Goal: Information Seeking & Learning: Learn about a topic

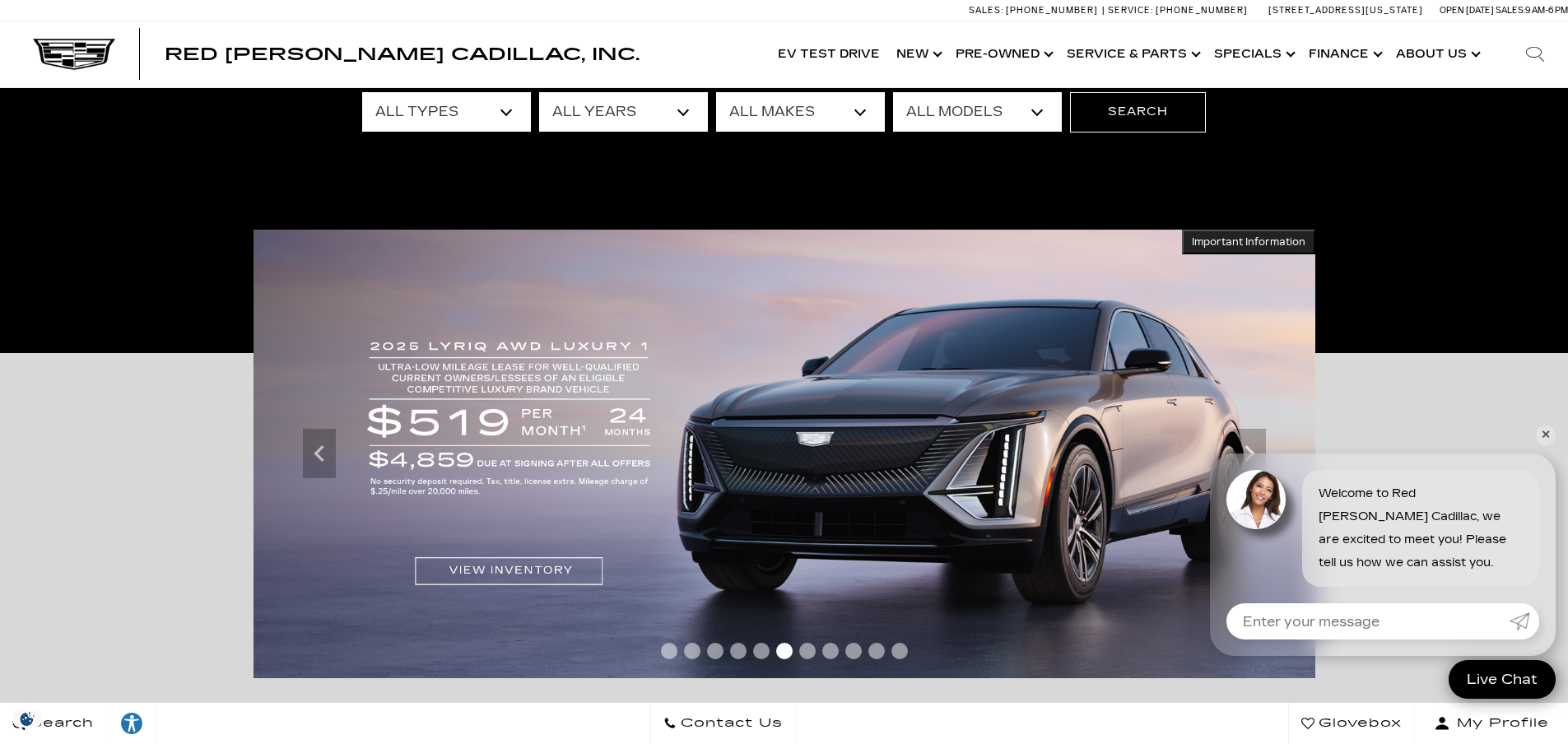
scroll to position [165, 0]
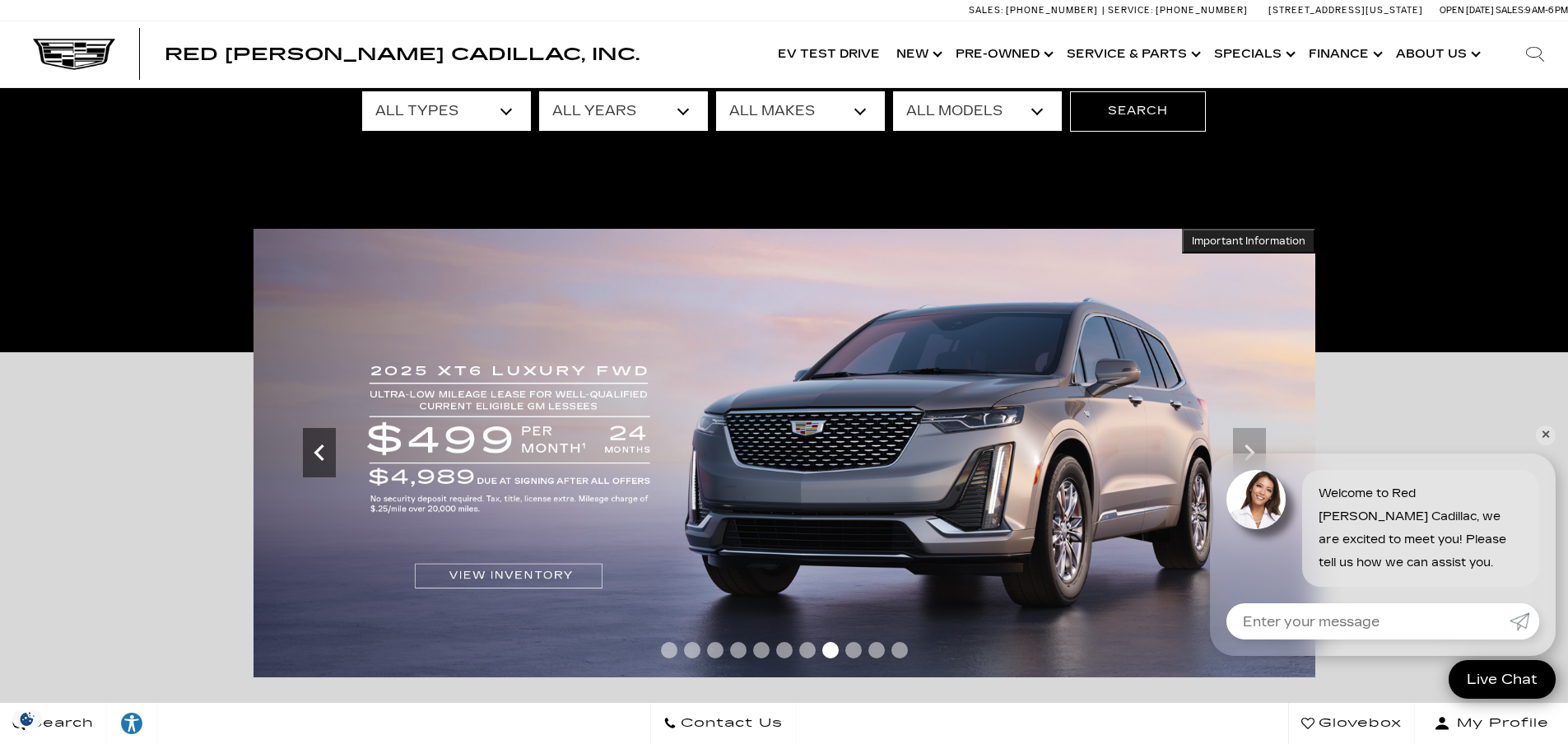
click at [320, 447] on icon "Previous" at bounding box center [318, 452] width 10 height 17
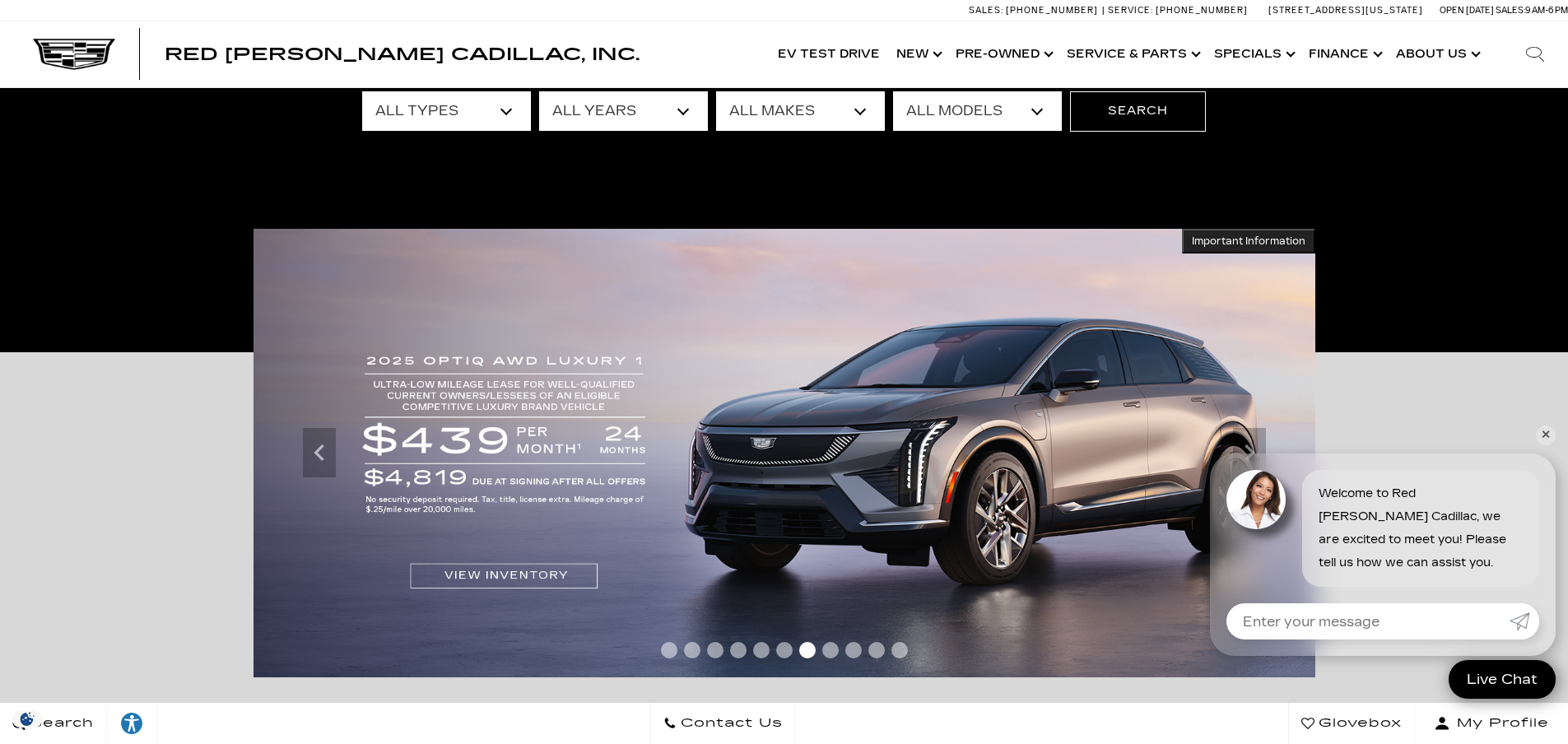
click at [485, 575] on img at bounding box center [784, 453] width 1063 height 449
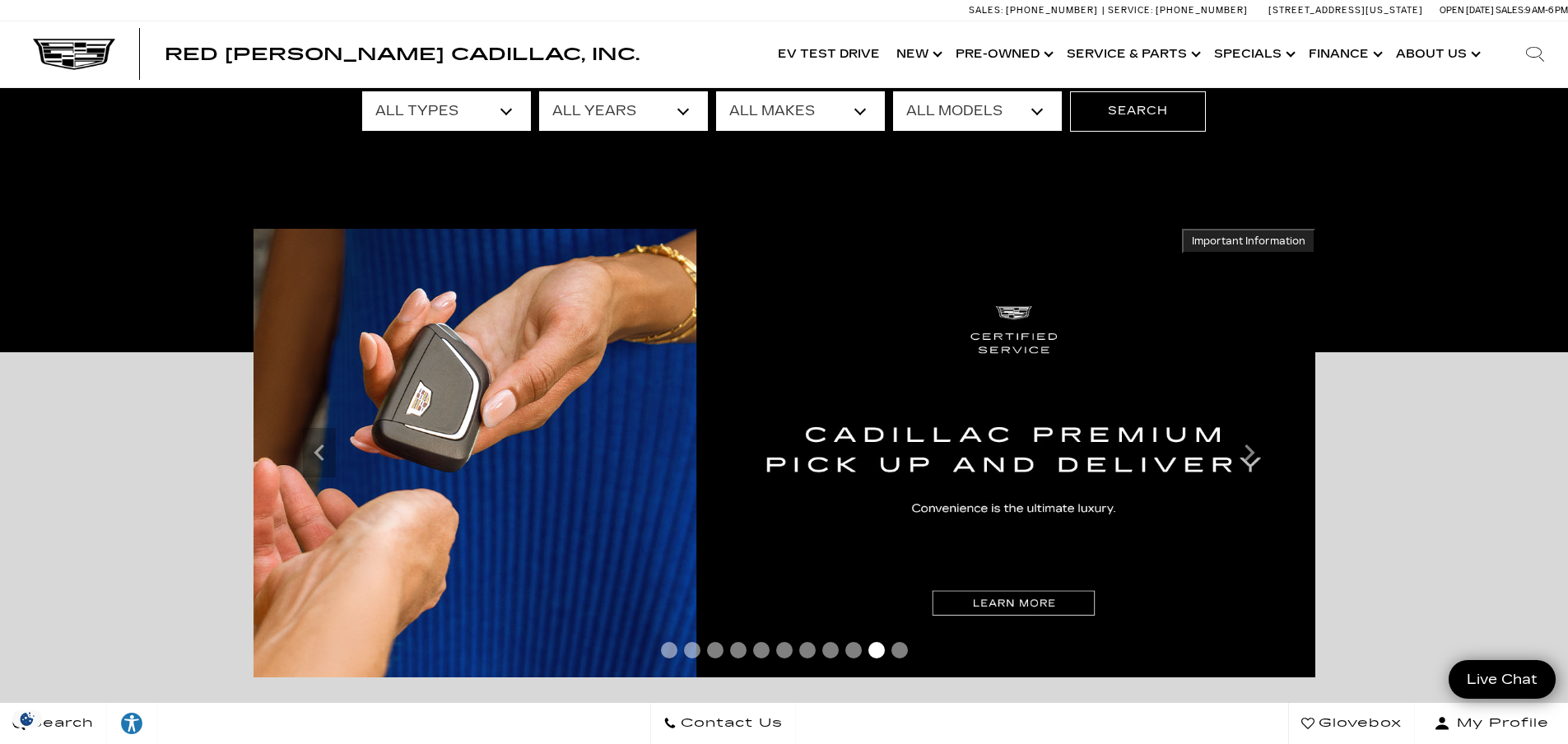
click at [782, 651] on span "Go to slide 6" at bounding box center [784, 651] width 17 height 17
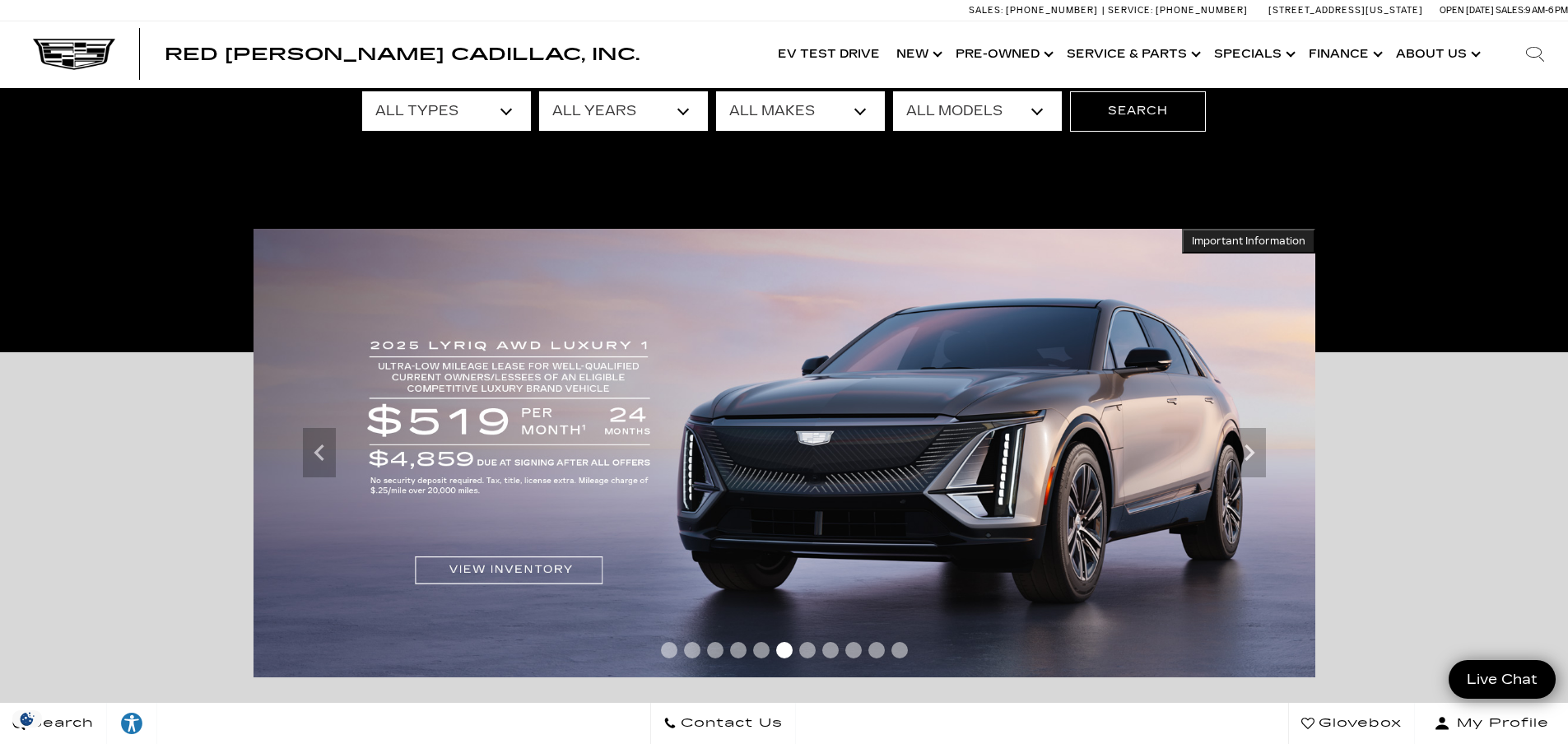
click at [802, 648] on span "Go to slide 7" at bounding box center [808, 651] width 17 height 17
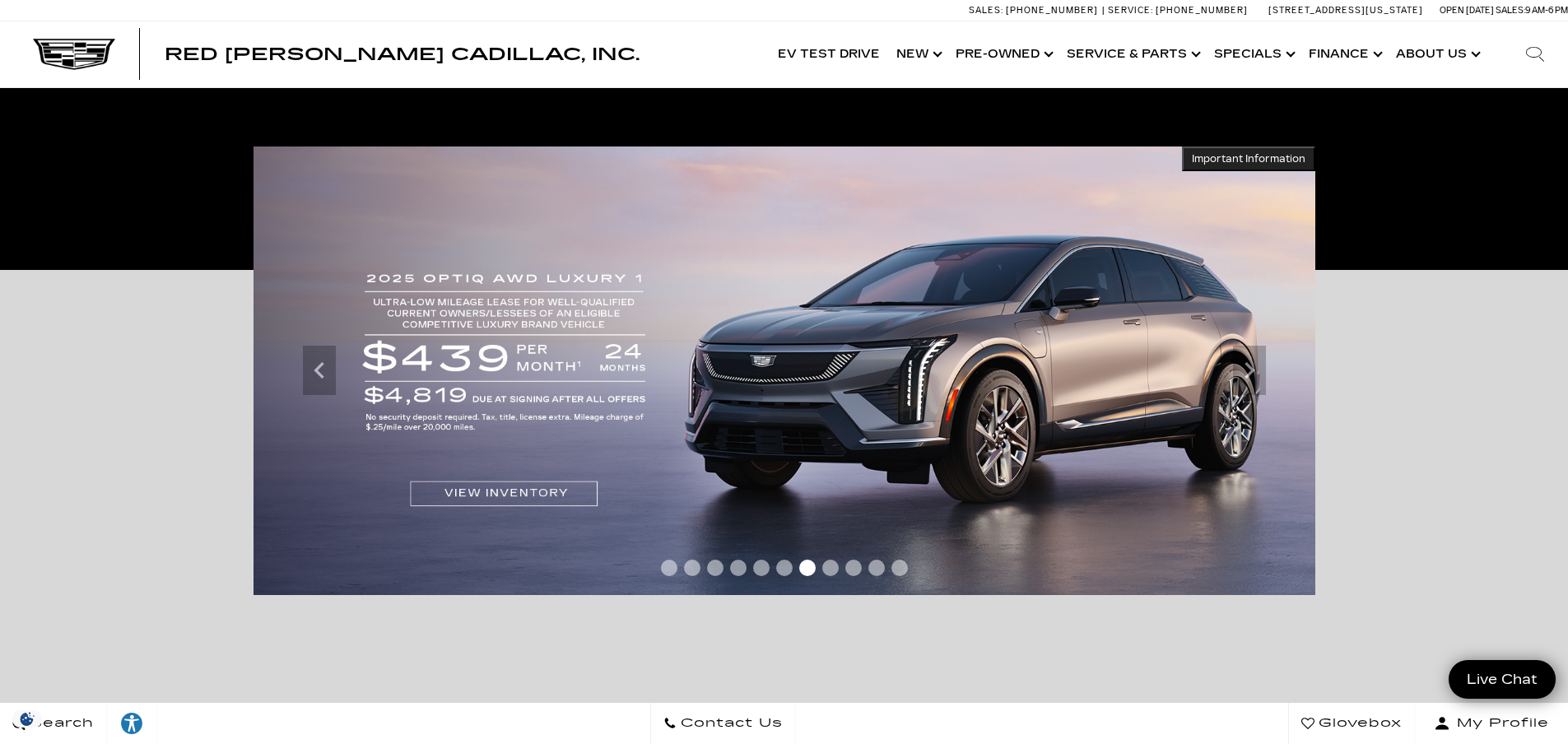
scroll to position [165, 0]
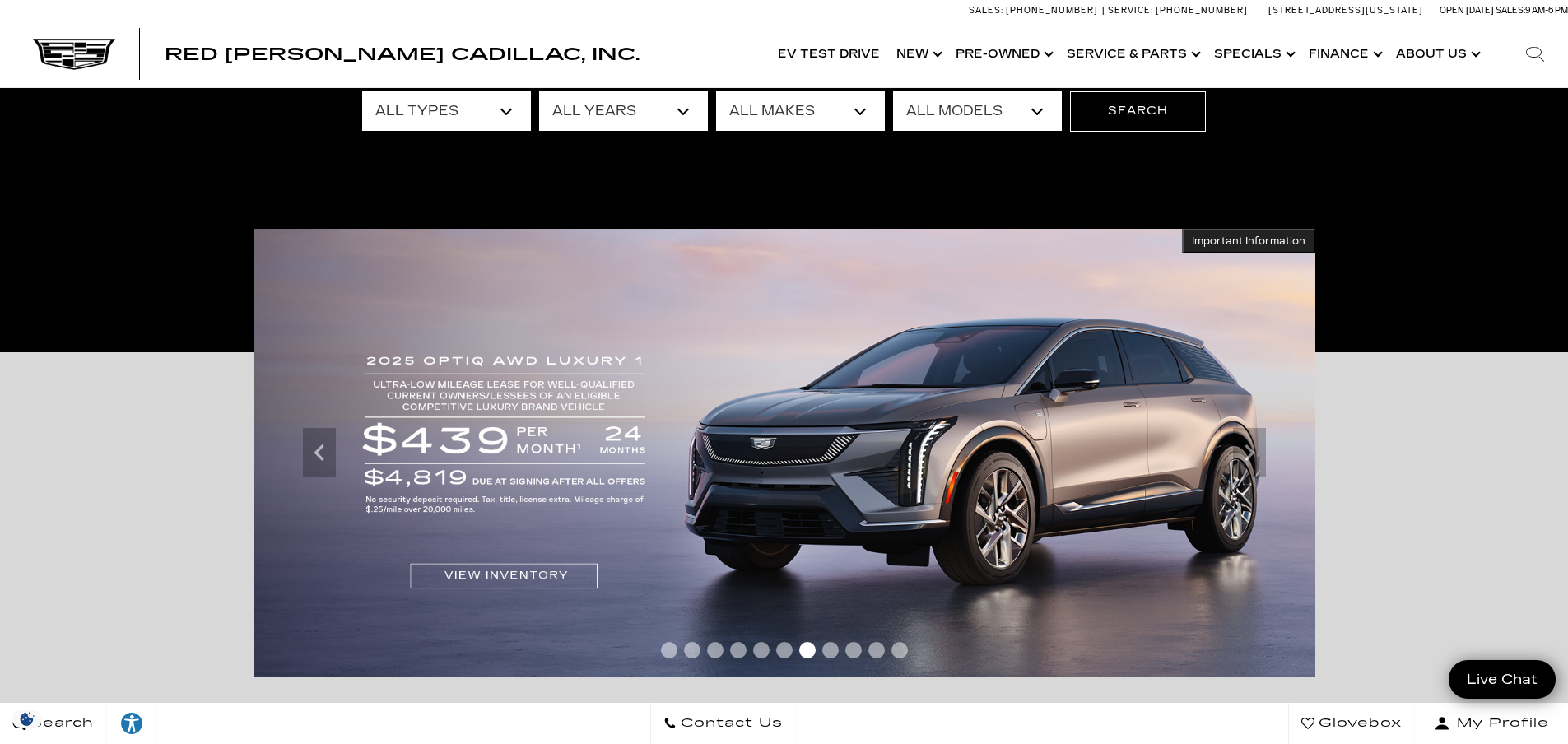
click at [1241, 237] on span "Important Information" at bounding box center [1249, 241] width 113 height 13
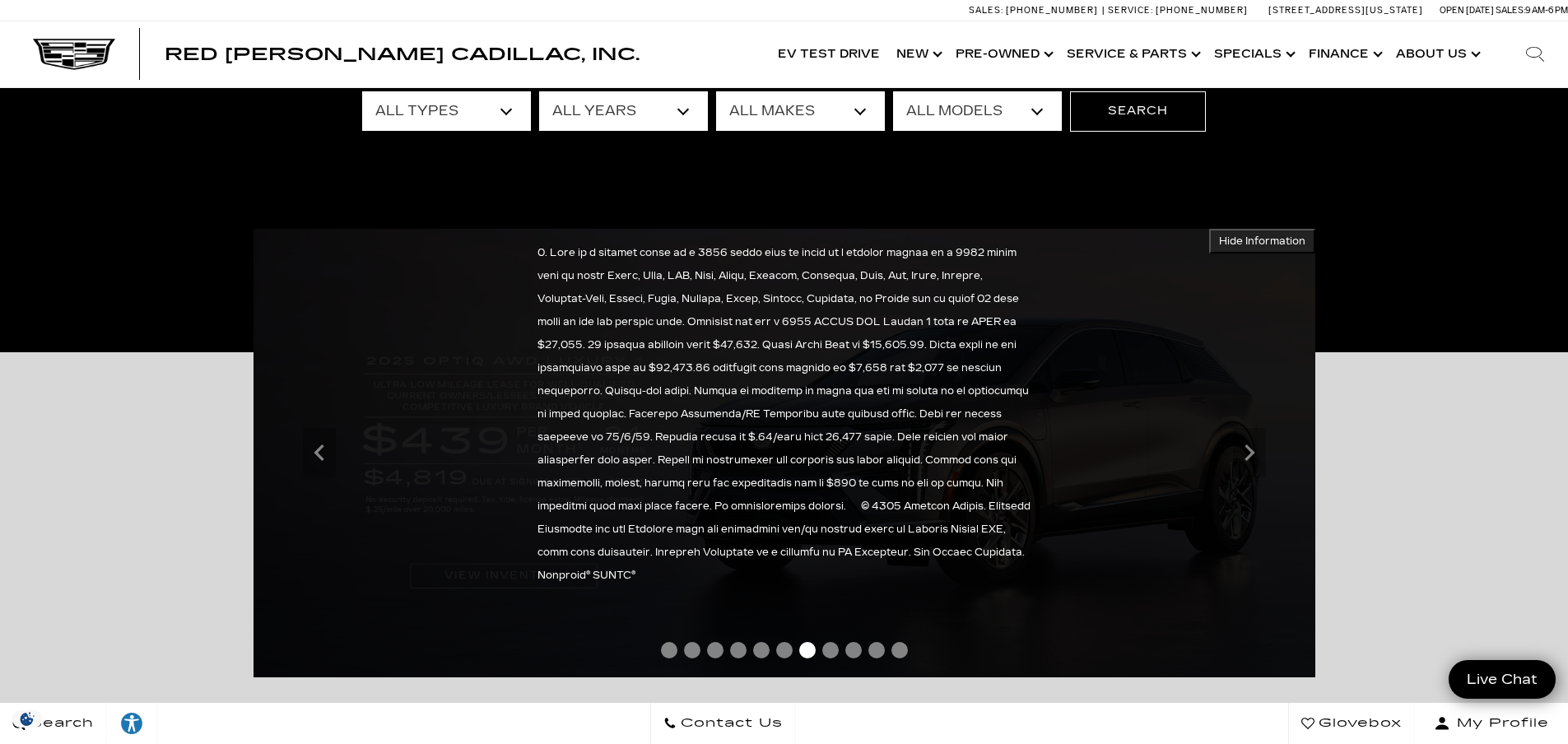
click at [1267, 235] on span "Hide Information" at bounding box center [1262, 241] width 86 height 13
